Goal: Task Accomplishment & Management: Complete application form

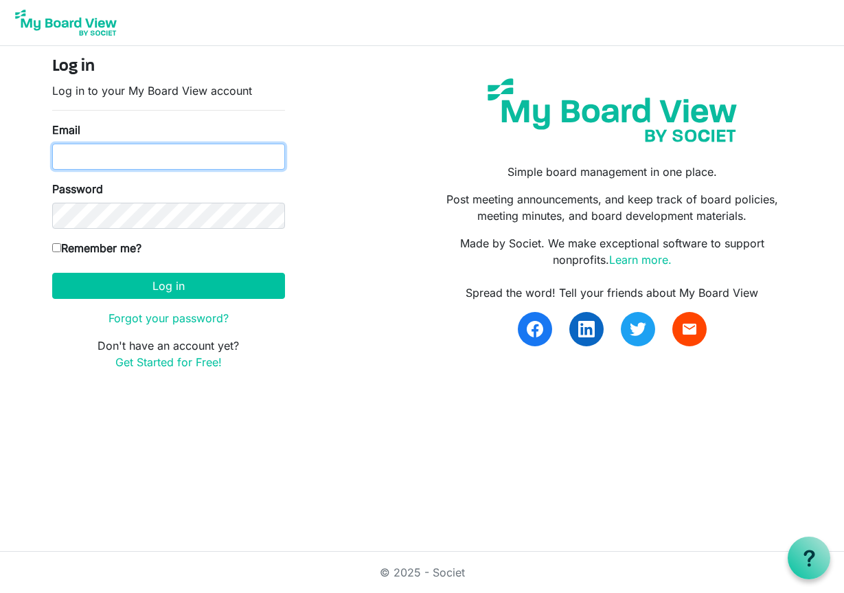
click at [83, 151] on input "Email" at bounding box center [168, 157] width 233 height 26
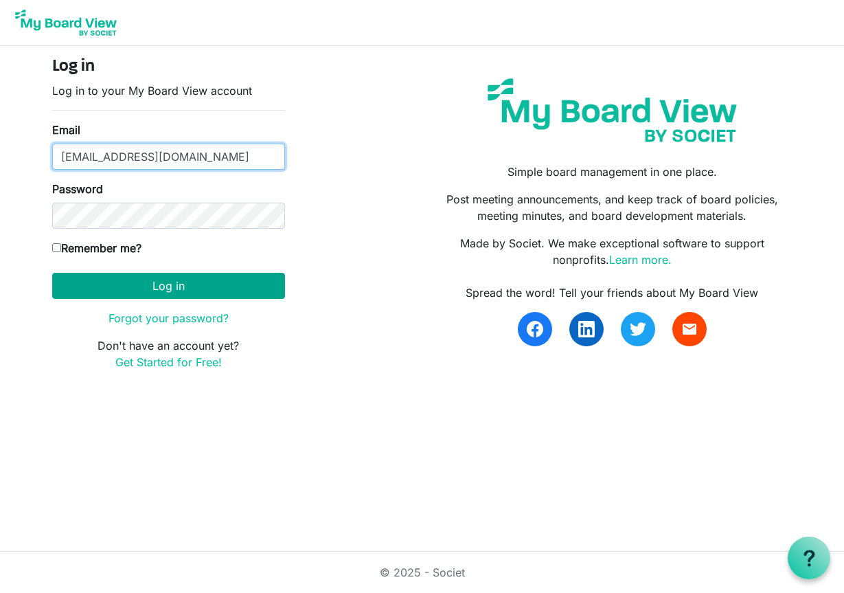
type input "gsaia@ccpdevelopment.com"
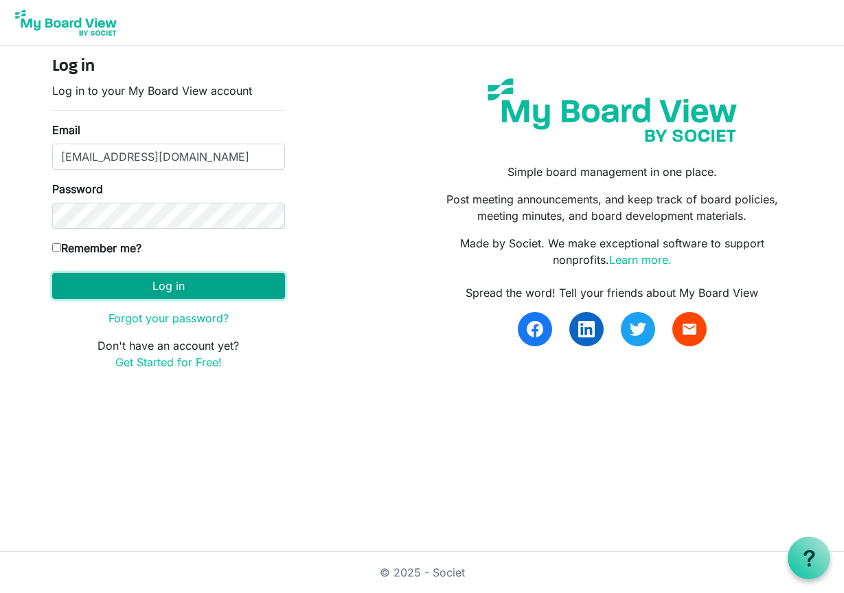
click at [186, 286] on button "Log in" at bounding box center [168, 286] width 233 height 26
click at [152, 283] on button "Log in" at bounding box center [168, 286] width 233 height 26
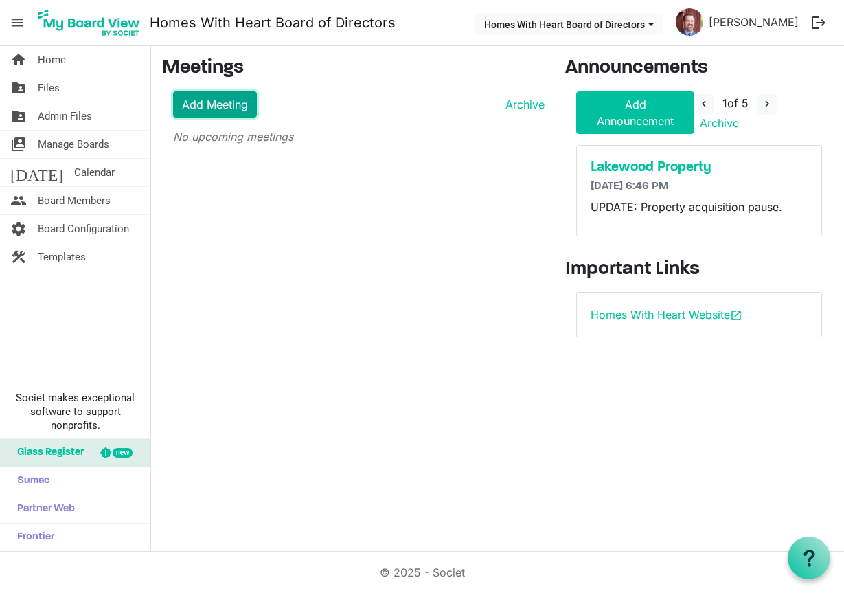
click at [221, 109] on link "Add Meeting" at bounding box center [215, 104] width 84 height 26
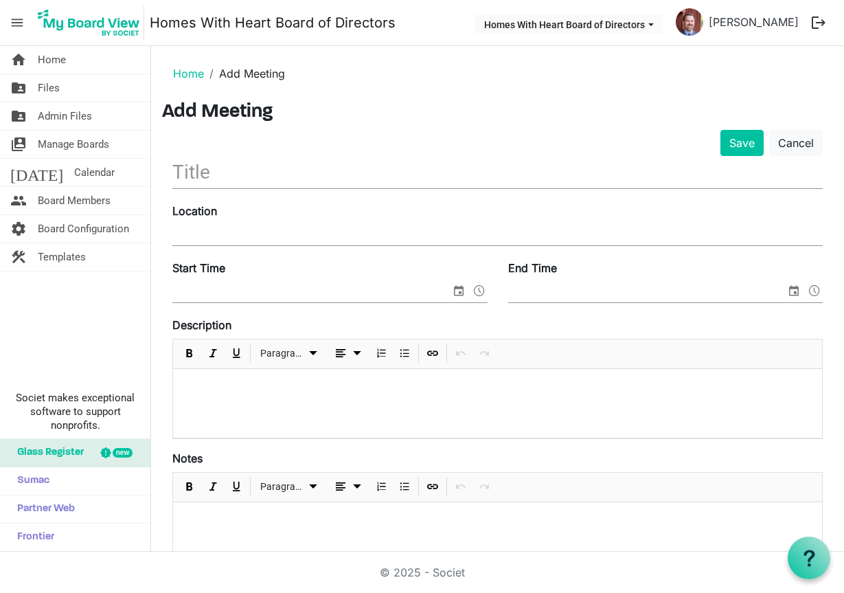
click at [347, 179] on input "text" at bounding box center [497, 172] width 650 height 32
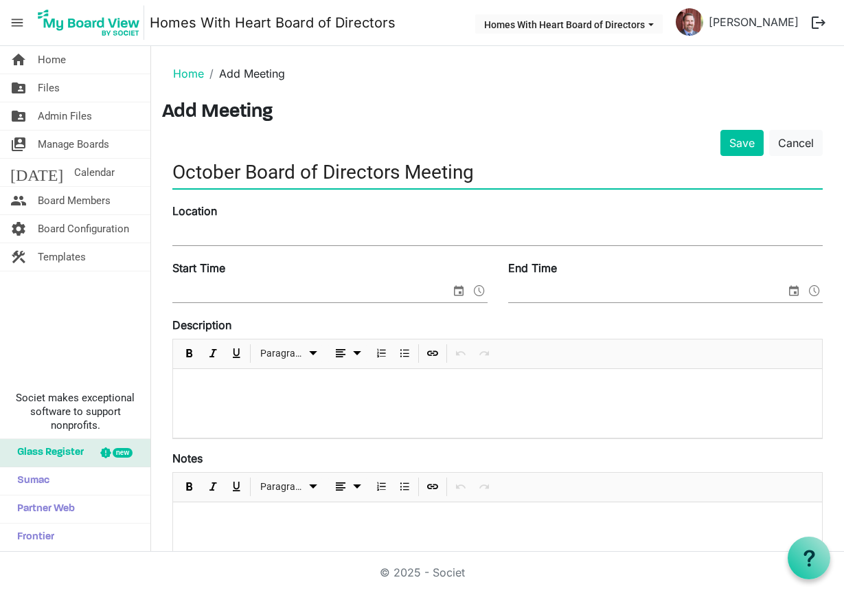
type input "October Board of Directors Meeting"
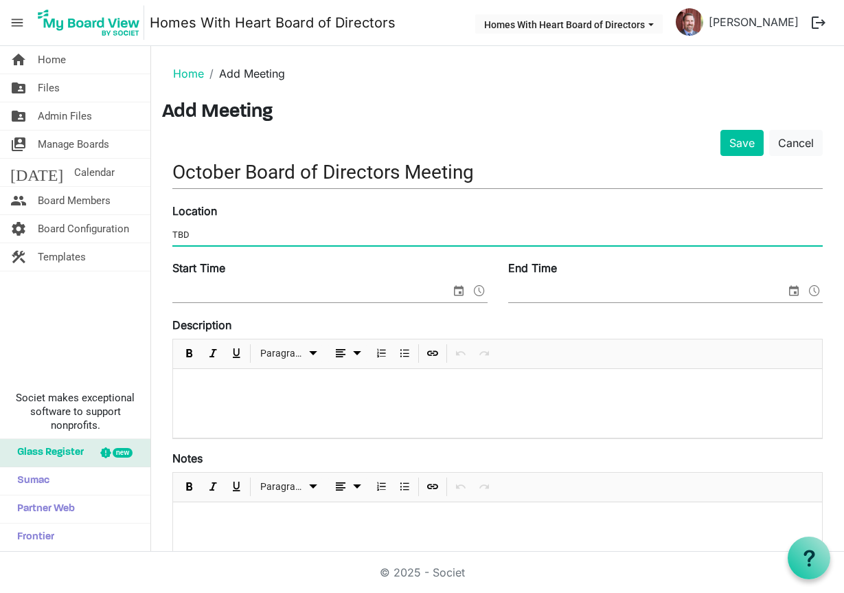
type input "TBD"
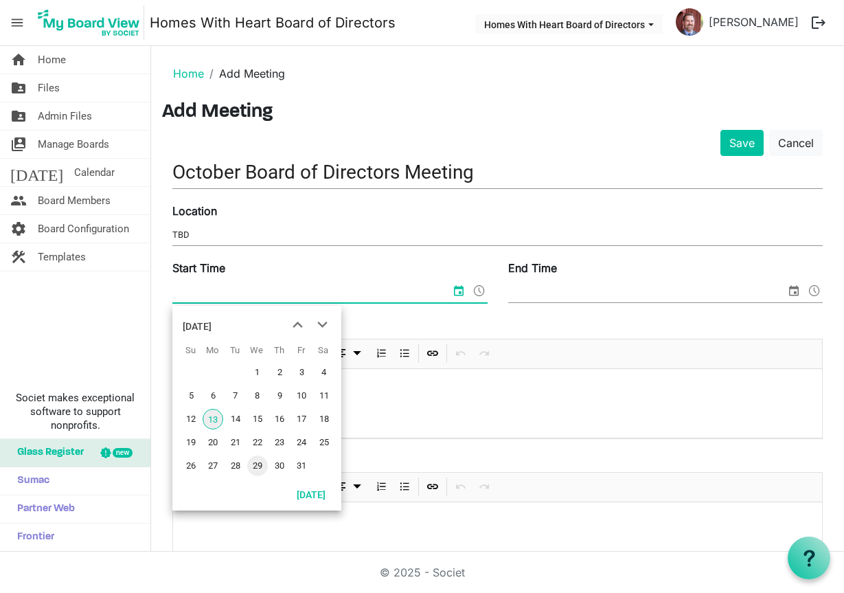
click at [253, 468] on span "29" at bounding box center [257, 465] width 21 height 21
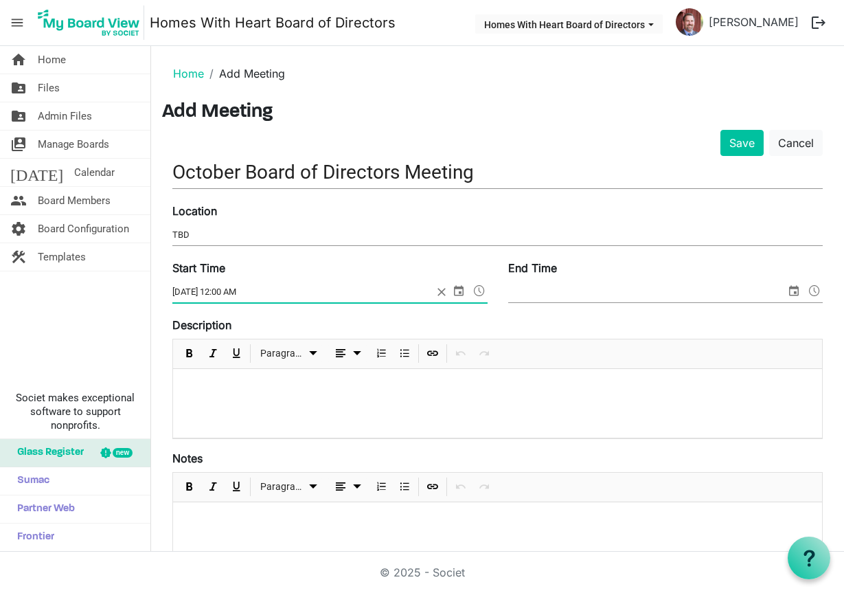
click at [475, 293] on span at bounding box center [479, 291] width 16 height 18
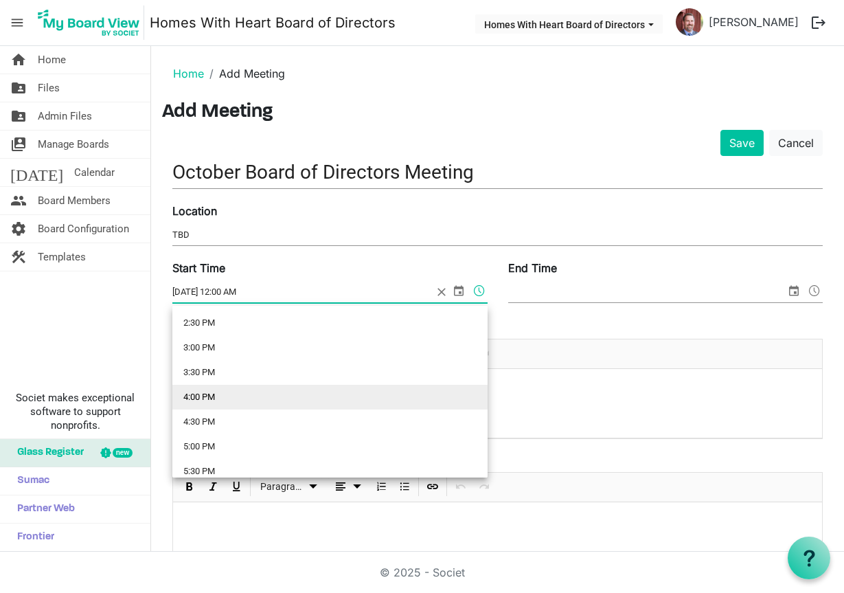
scroll to position [808, 0]
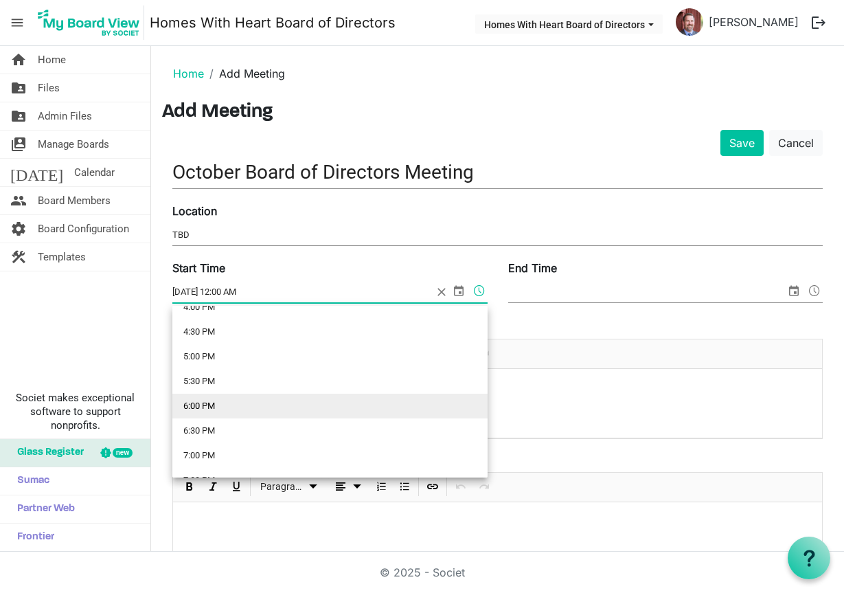
click at [199, 407] on li "6:00 PM" at bounding box center [329, 406] width 315 height 25
type input "10/29/2025 6:00 PM"
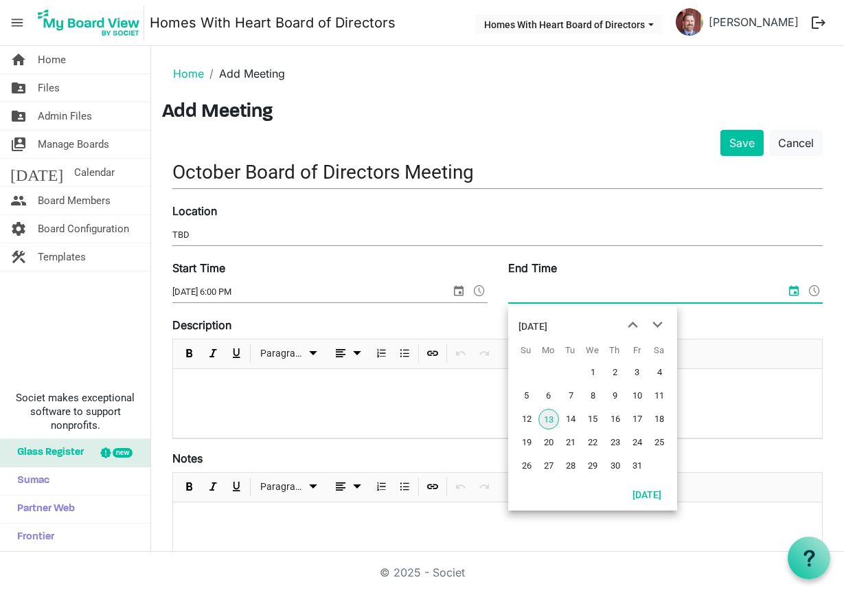
click at [583, 293] on input "End Time" at bounding box center [647, 292] width 278 height 21
click at [591, 462] on span "29" at bounding box center [592, 465] width 21 height 21
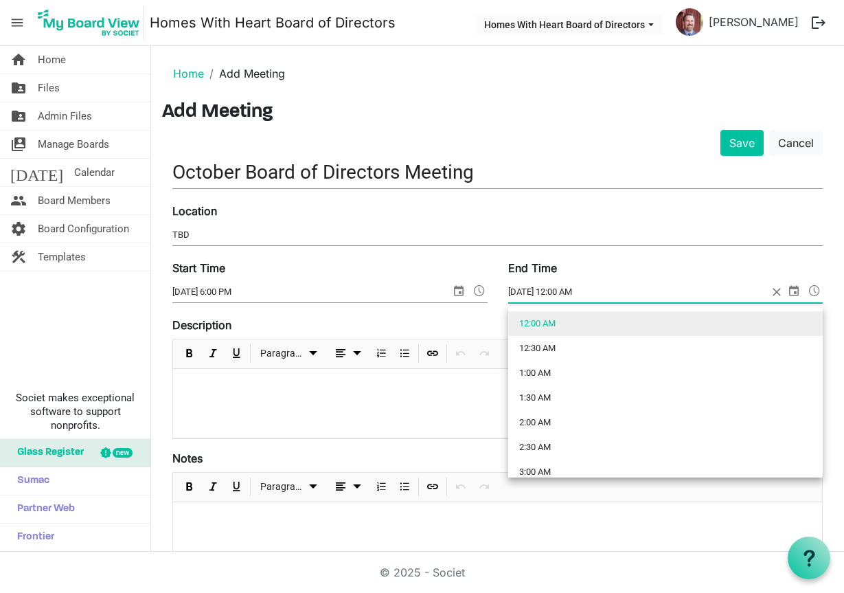
click at [811, 285] on span at bounding box center [814, 291] width 16 height 18
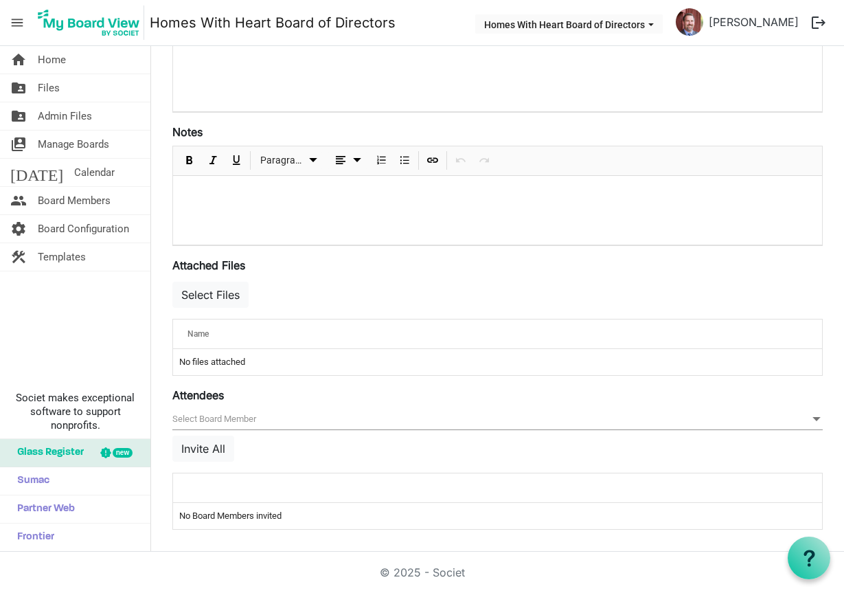
scroll to position [0, 0]
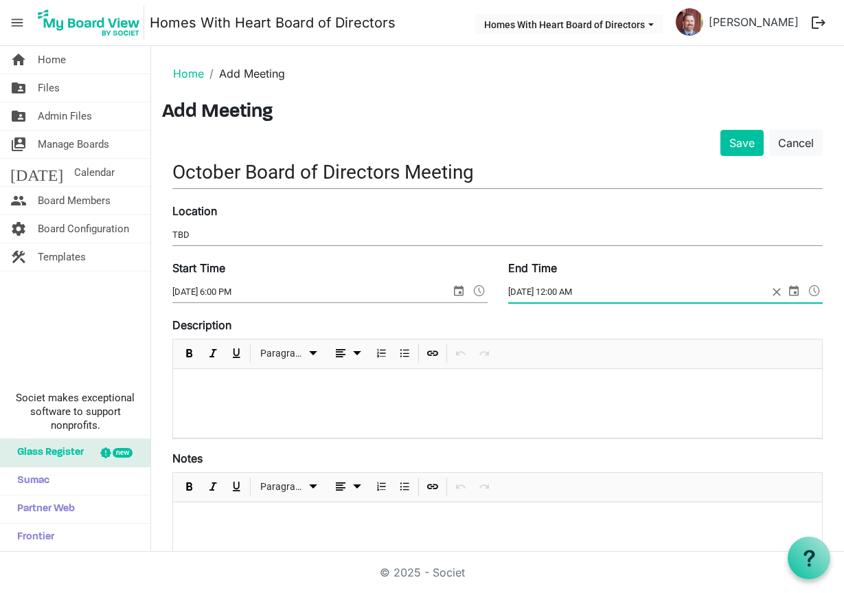
click at [813, 292] on span at bounding box center [814, 291] width 16 height 18
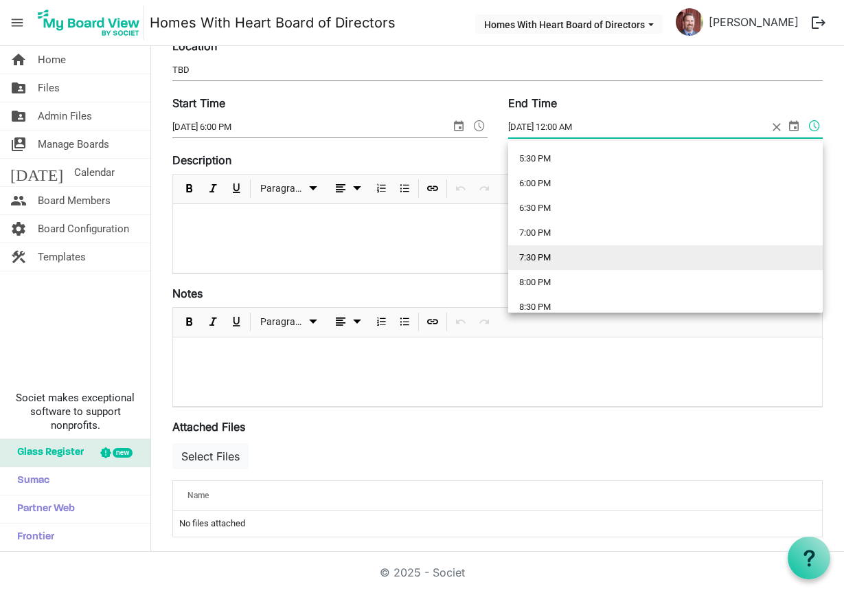
scroll to position [923, 0]
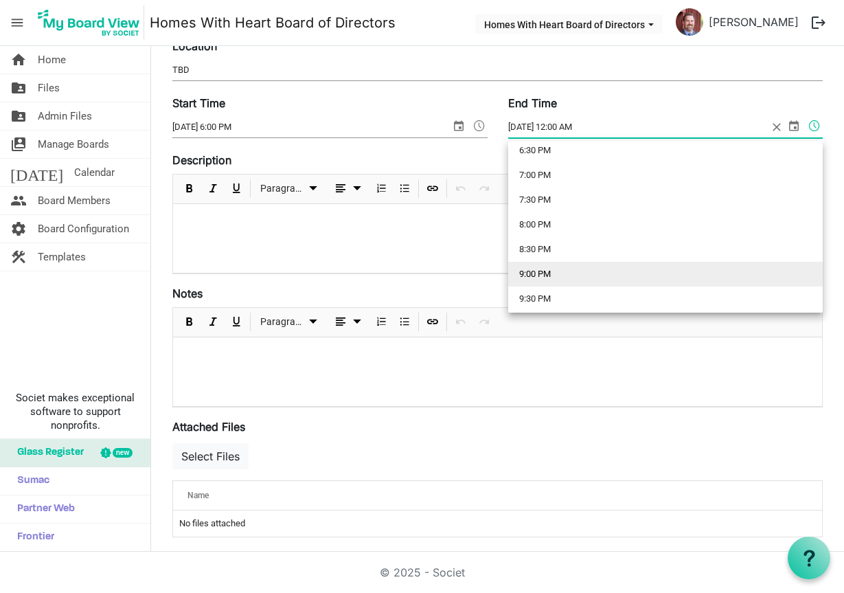
click at [545, 274] on li "9:00 PM" at bounding box center [665, 274] width 315 height 25
type input "10/29/2025 9:00 PM"
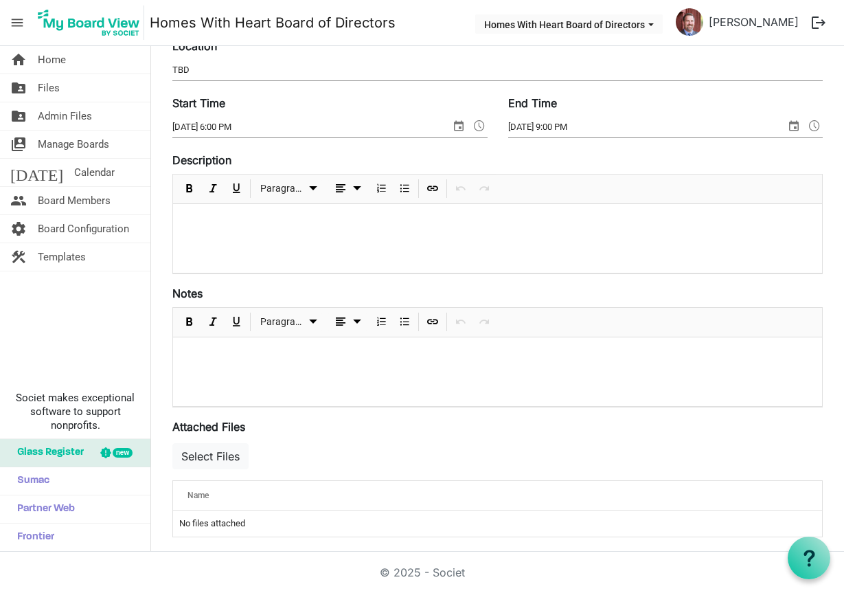
click at [525, 218] on p at bounding box center [497, 222] width 627 height 14
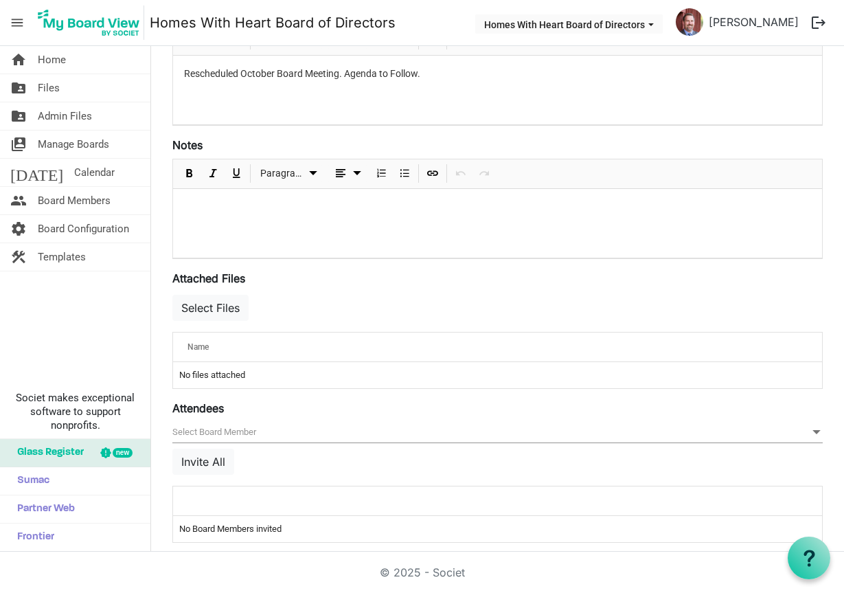
scroll to position [326, 0]
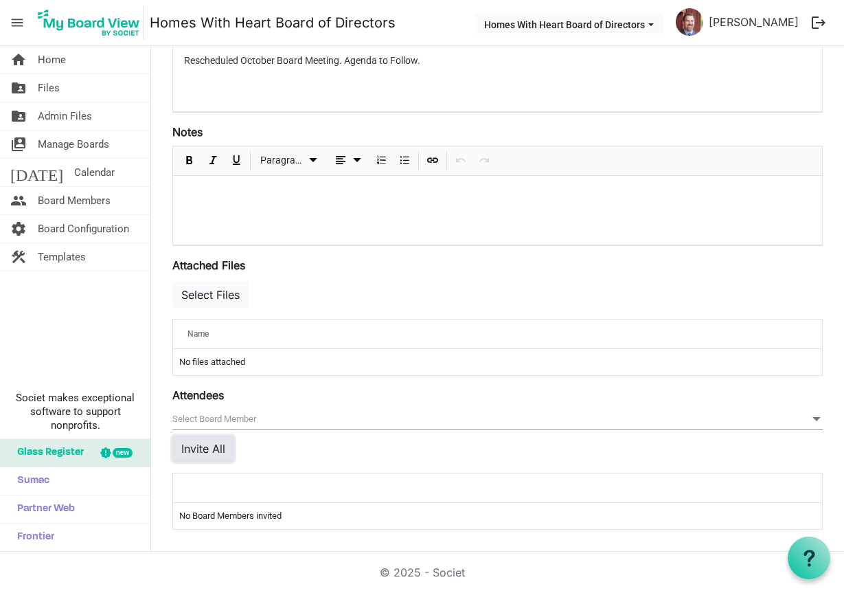
click at [190, 442] on button "Invite All" at bounding box center [203, 448] width 62 height 26
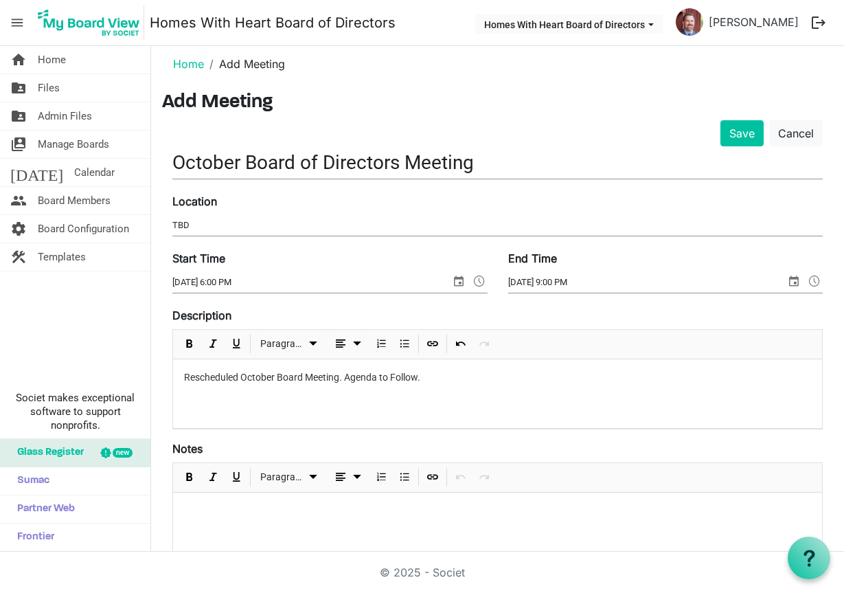
scroll to position [0, 0]
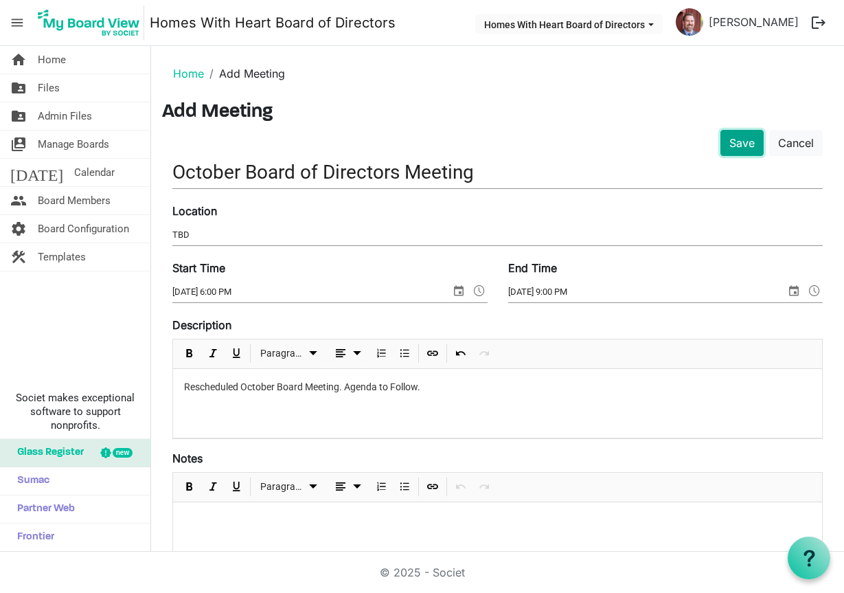
click at [735, 148] on button "Save" at bounding box center [742, 143] width 43 height 26
